Goal: Ask a question

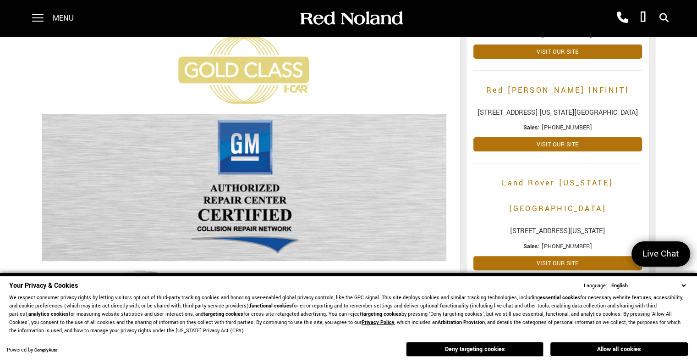
scroll to position [229, 0]
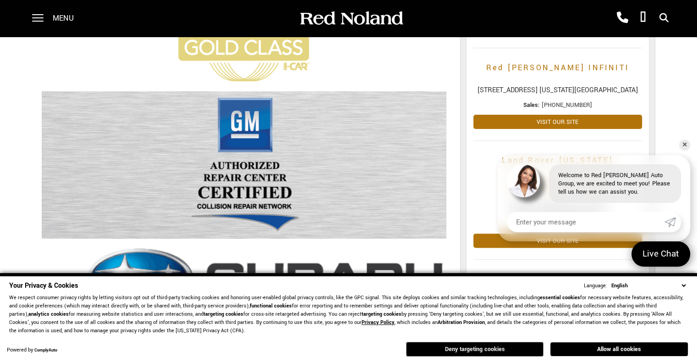
click at [487, 347] on button "Deny targeting cookies" at bounding box center [475, 349] width 138 height 15
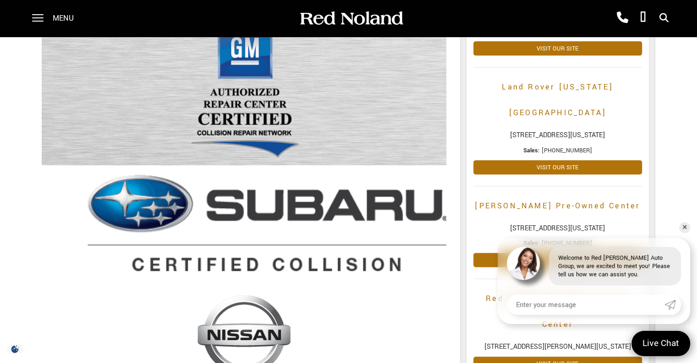
scroll to position [275, 0]
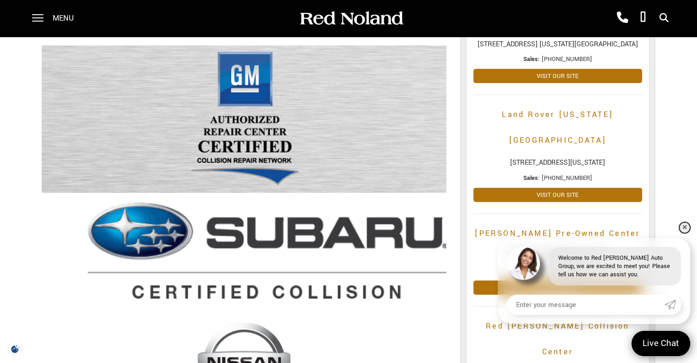
click at [682, 225] on link "✕" at bounding box center [685, 227] width 11 height 11
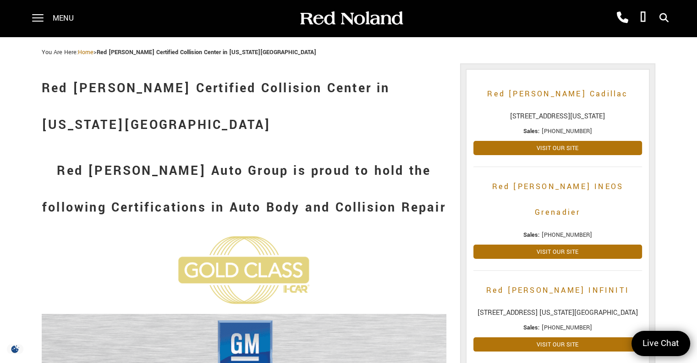
scroll to position [0, 0]
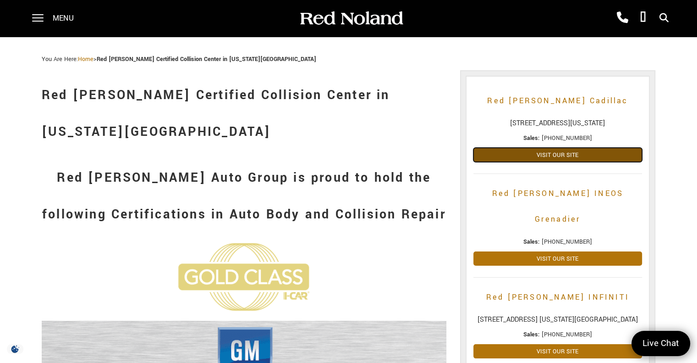
click at [565, 155] on link "Visit Our Site" at bounding box center [558, 155] width 168 height 14
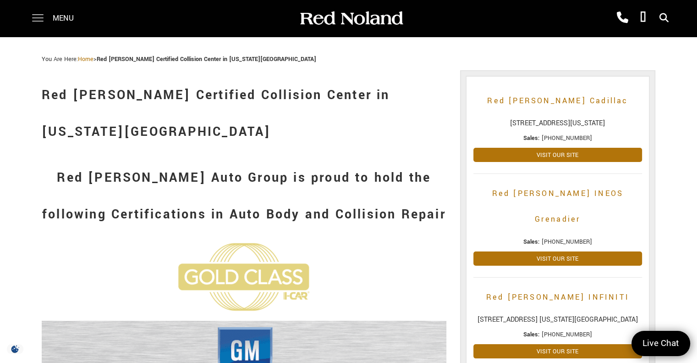
click at [37, 16] on span at bounding box center [37, 18] width 11 height 37
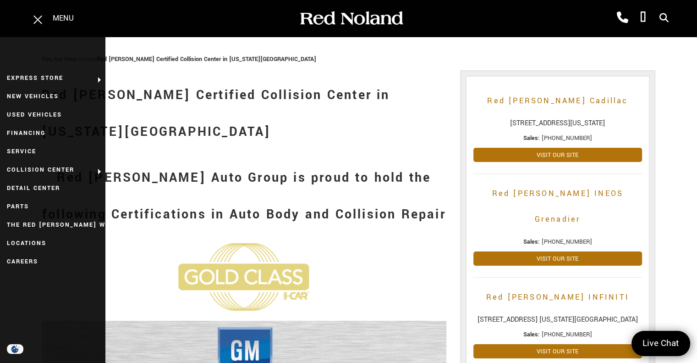
click at [245, 137] on h1 "Red [PERSON_NAME] Certified Collision Center in [US_STATE][GEOGRAPHIC_DATA]" at bounding box center [244, 113] width 405 height 73
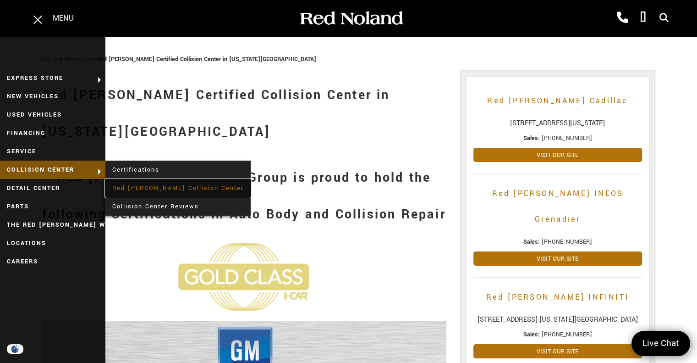
click at [154, 184] on link "Red [PERSON_NAME] Collision Center" at bounding box center [177, 188] width 145 height 18
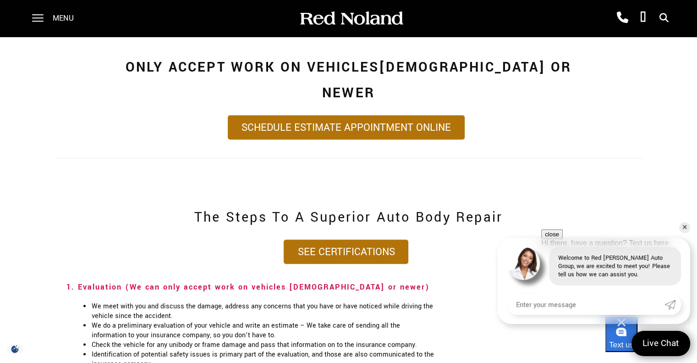
scroll to position [731, 0]
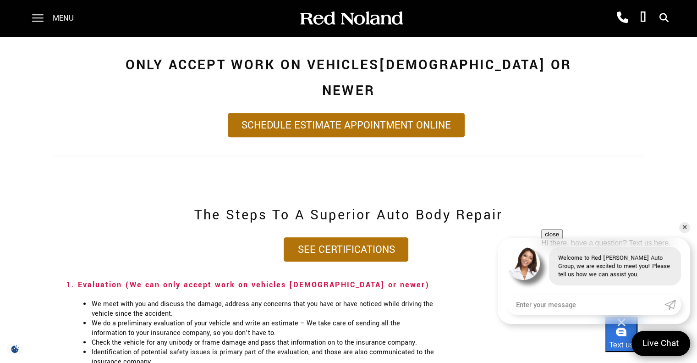
click at [531, 304] on input "Enter your message" at bounding box center [586, 304] width 158 height 20
type input "hello, do you have a lifetime guarantee on all your work?"
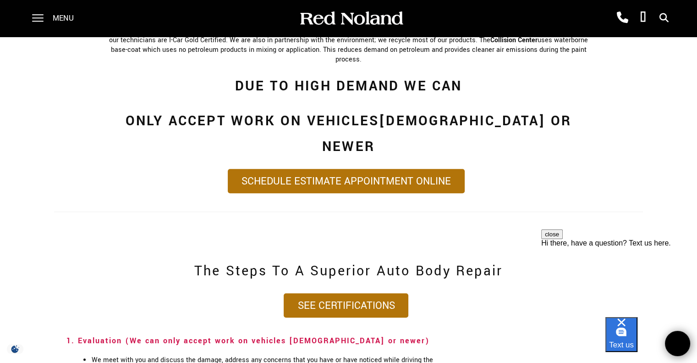
scroll to position [685, 0]
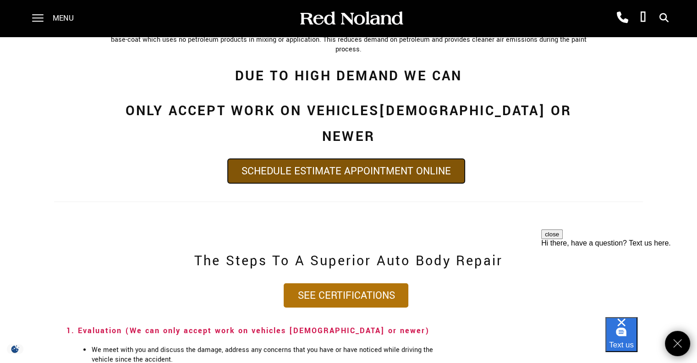
click at [349, 159] on link "Schedule Estimate Appointment Online" at bounding box center [346, 171] width 237 height 24
